Goal: Transaction & Acquisition: Download file/media

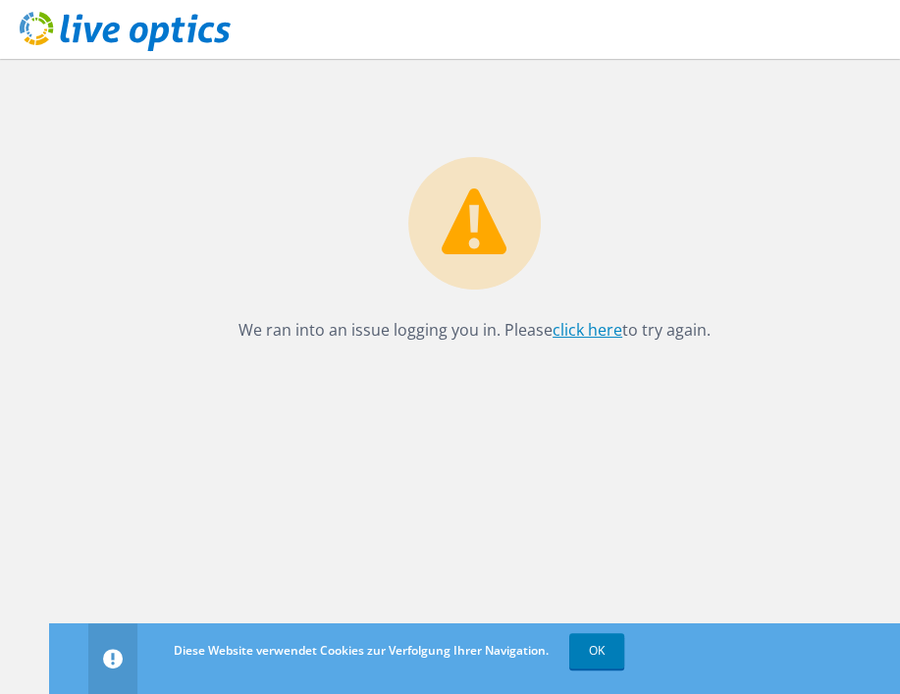
click at [597, 328] on link "click here" at bounding box center [588, 330] width 70 height 22
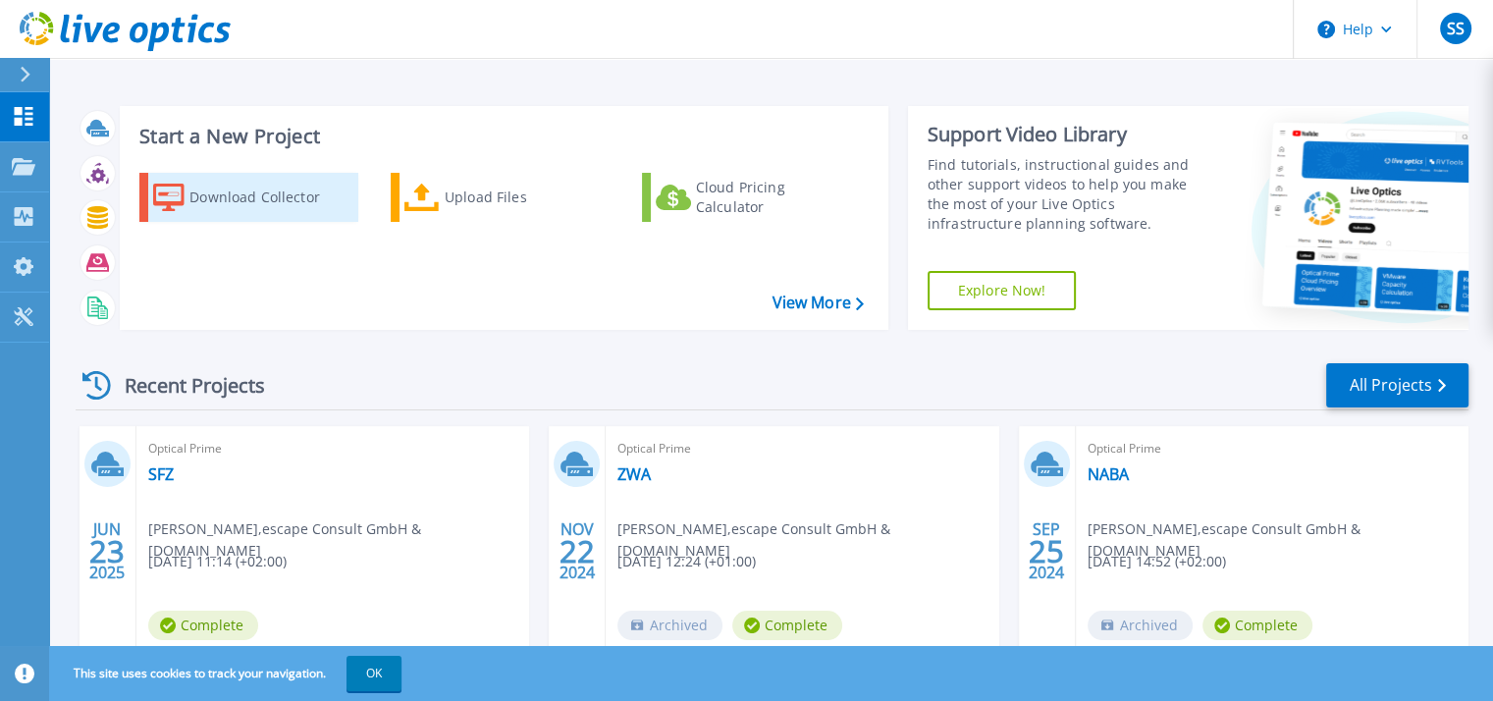
click at [269, 200] on div "Download Collector" at bounding box center [267, 197] width 157 height 39
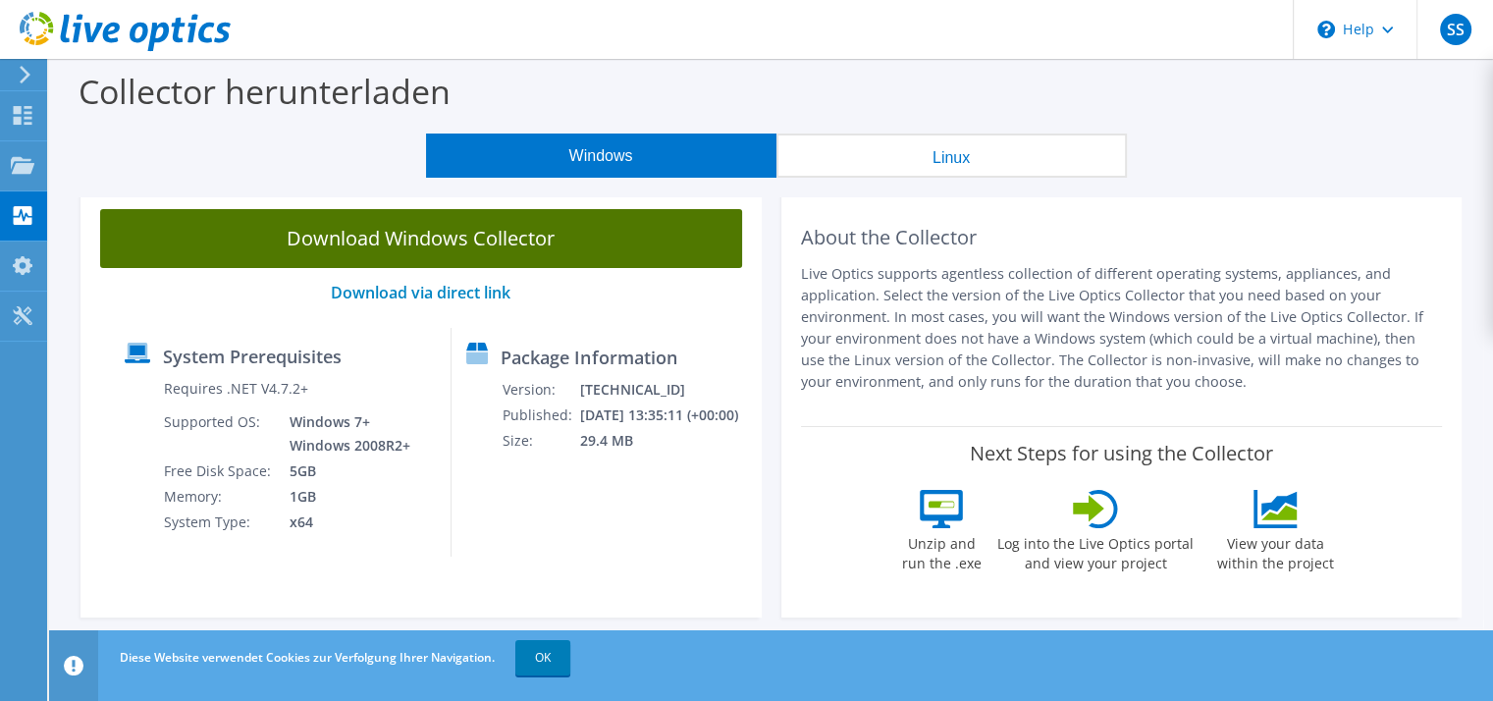
click at [483, 234] on link "Download Windows Collector" at bounding box center [421, 238] width 642 height 59
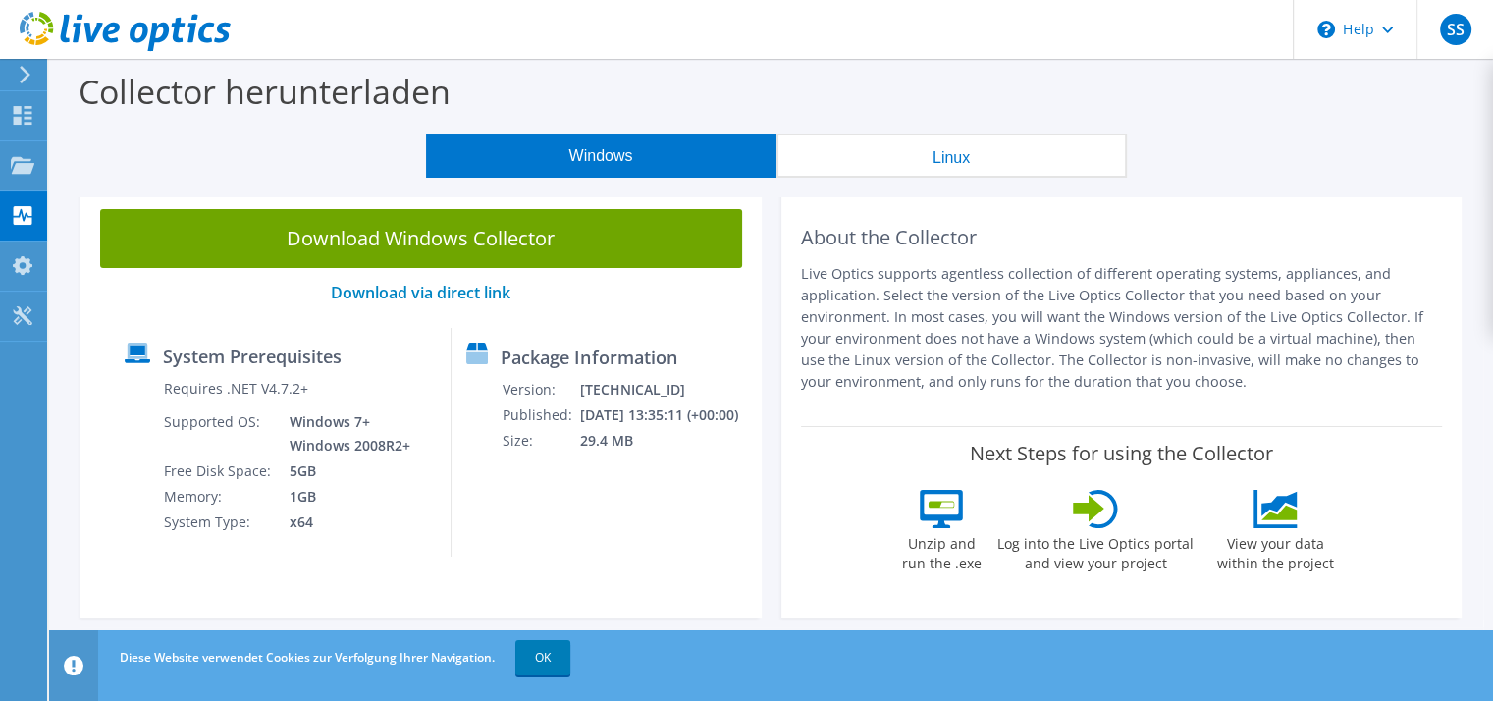
click at [182, 156] on div "Windows Linux" at bounding box center [776, 156] width 1415 height 44
